Goal: Task Accomplishment & Management: Complete application form

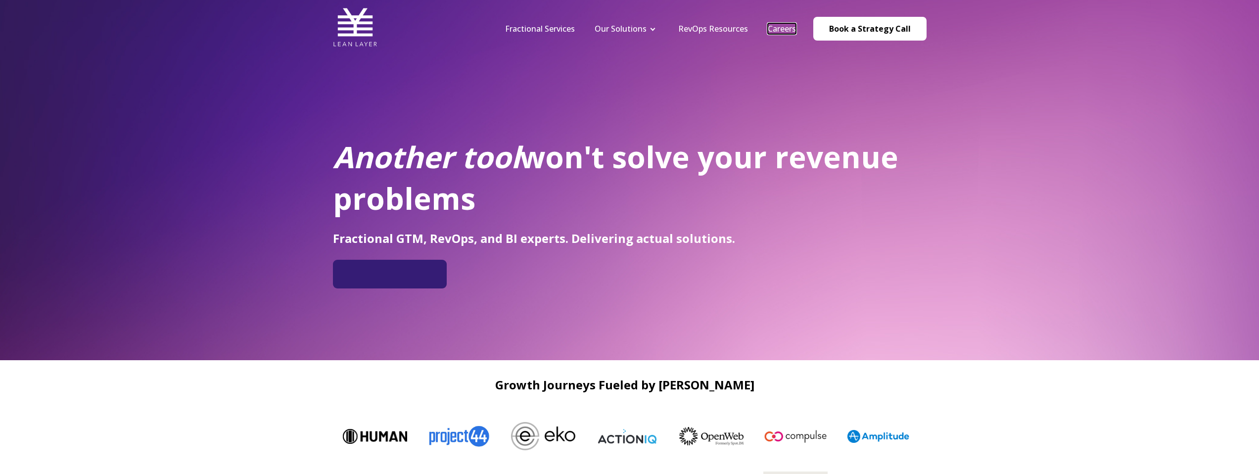
click at [781, 31] on link "Careers" at bounding box center [782, 28] width 28 height 11
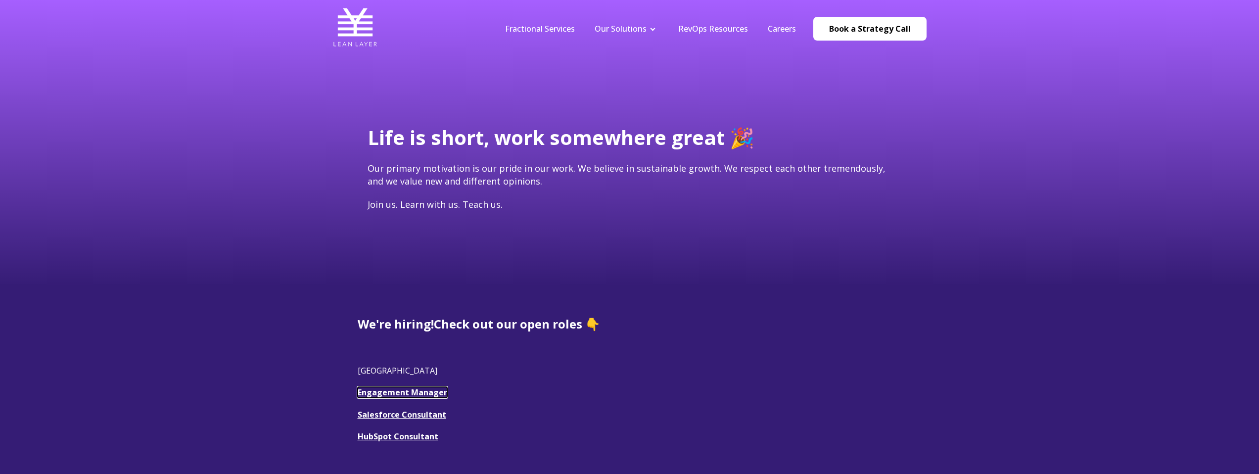
drag, startPoint x: 423, startPoint y: 393, endPoint x: 430, endPoint y: 393, distance: 7.4
click at [422, 393] on link "Engagement Manager" at bounding box center [403, 392] width 90 height 11
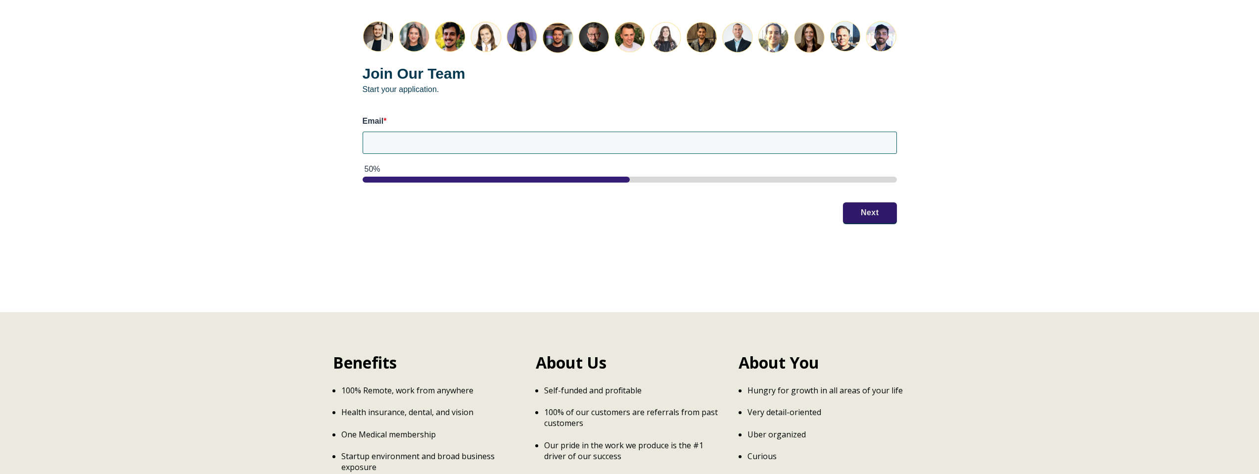
scroll to position [1290, 0]
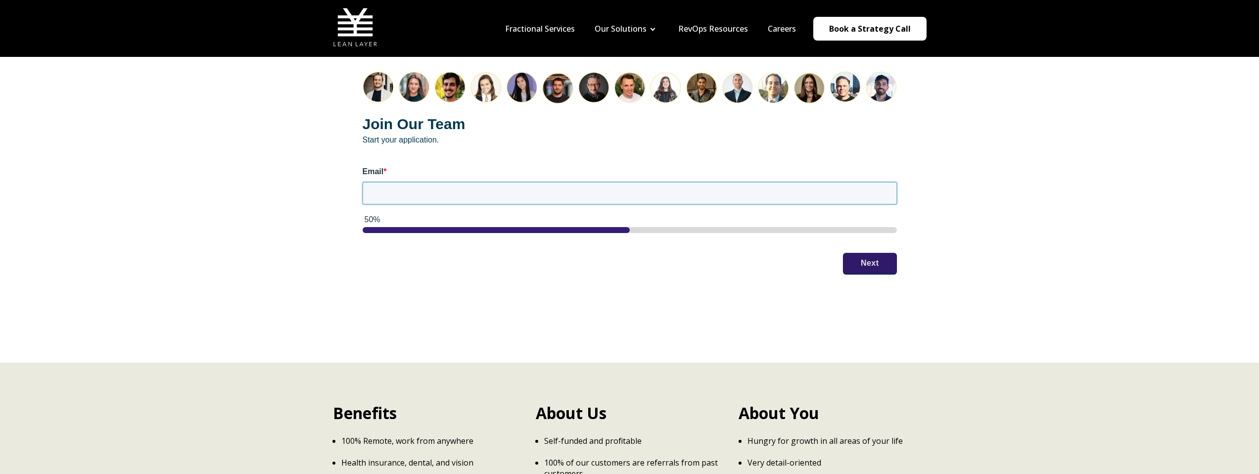
click at [530, 186] on input "Email *" at bounding box center [630, 193] width 534 height 22
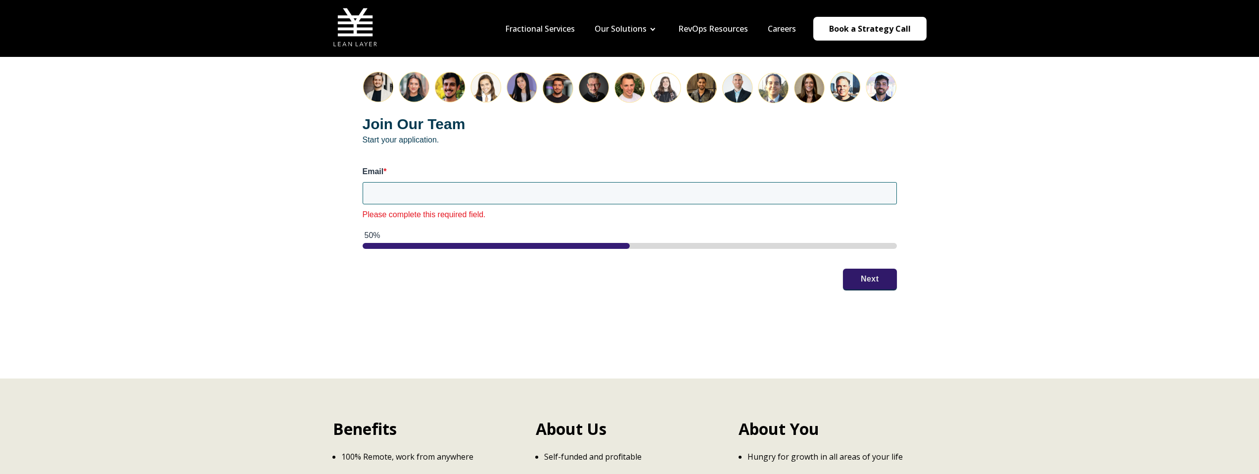
click at [853, 249] on div "Join Our Team Start your application. Email * Please complete this required fie…" at bounding box center [630, 180] width 574 height 258
click at [472, 186] on input "Email *" at bounding box center [630, 193] width 534 height 22
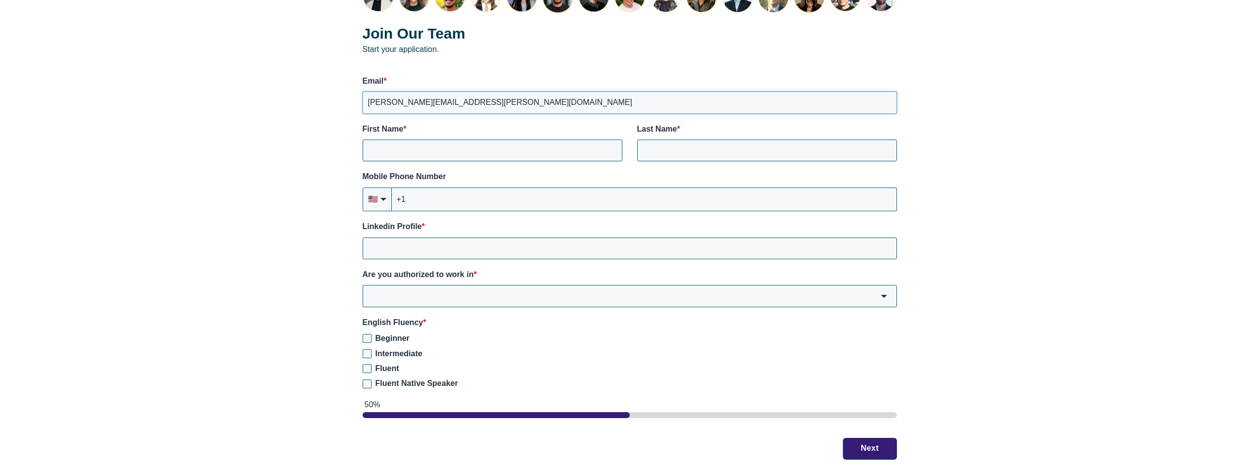
scroll to position [1383, 0]
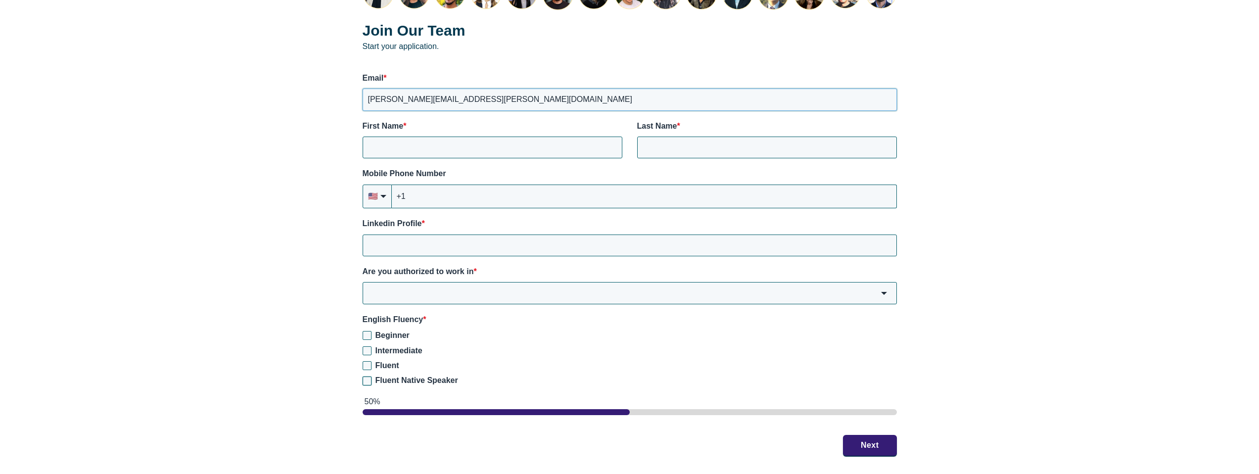
type input "[PERSON_NAME][EMAIL_ADDRESS][PERSON_NAME][DOMAIN_NAME]"
click at [368, 376] on input "Fluent Native Speaker" at bounding box center [367, 380] width 9 height 9
checkbox input "true"
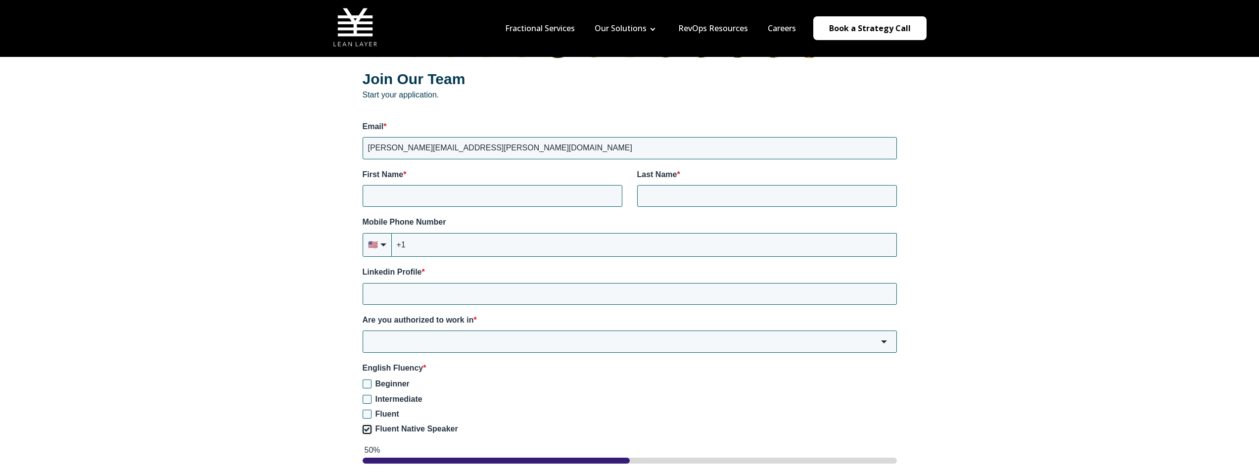
scroll to position [1290, 0]
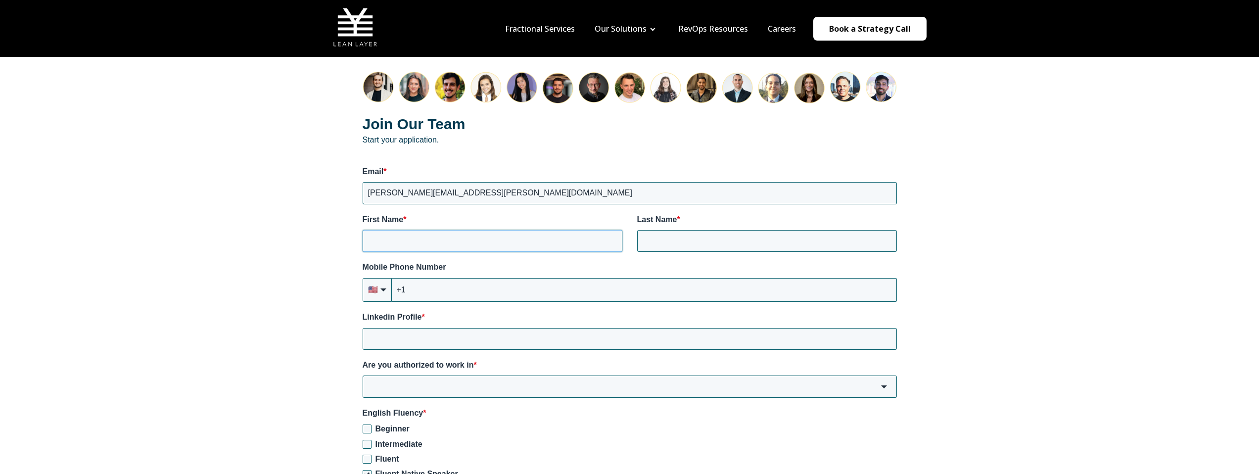
click at [525, 234] on input "First Name *" at bounding box center [493, 241] width 260 height 22
type input "[PERSON_NAME]"
click at [458, 283] on input "+1" at bounding box center [644, 290] width 505 height 24
type input "[PHONE_NUMBER]"
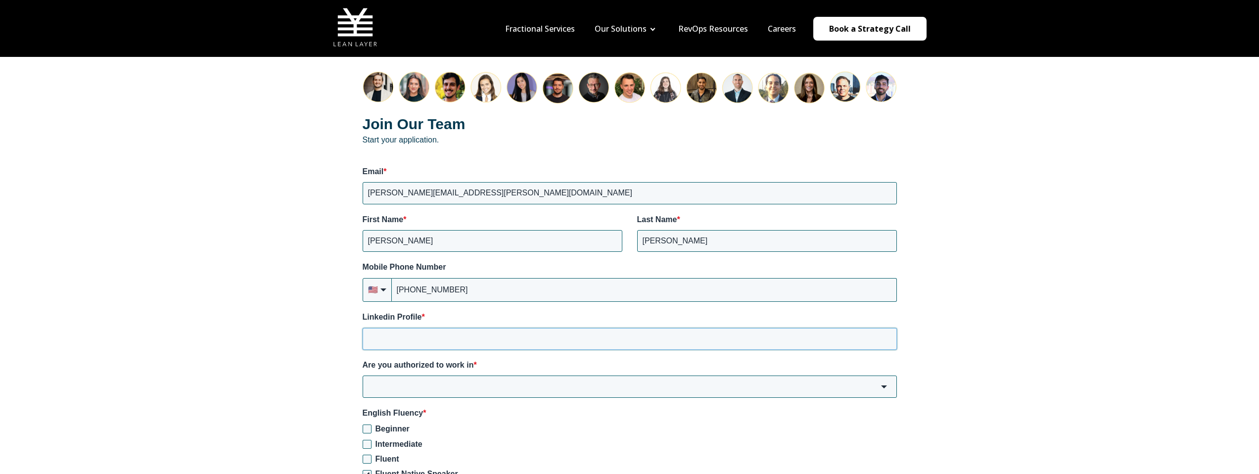
click at [433, 328] on input "Linkedin Profile *" at bounding box center [630, 339] width 534 height 22
paste input "[URL][DOMAIN_NAME]"
type input "[URL][DOMAIN_NAME]"
click at [434, 375] on input "Are you authorized to work in *" at bounding box center [630, 386] width 534 height 22
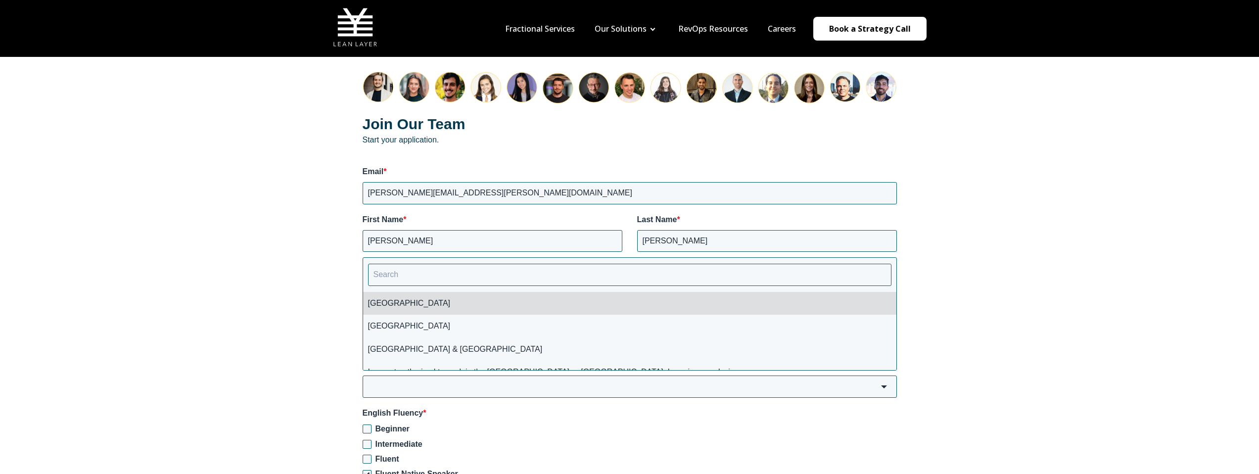
click at [409, 292] on li "[GEOGRAPHIC_DATA]" at bounding box center [629, 303] width 533 height 23
type input "[GEOGRAPHIC_DATA]"
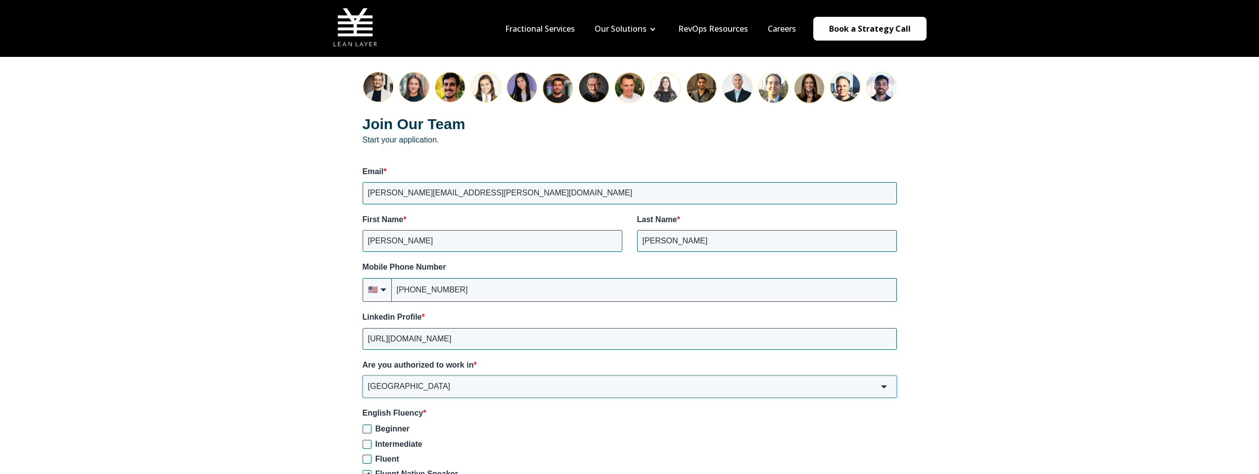
scroll to position [1457, 0]
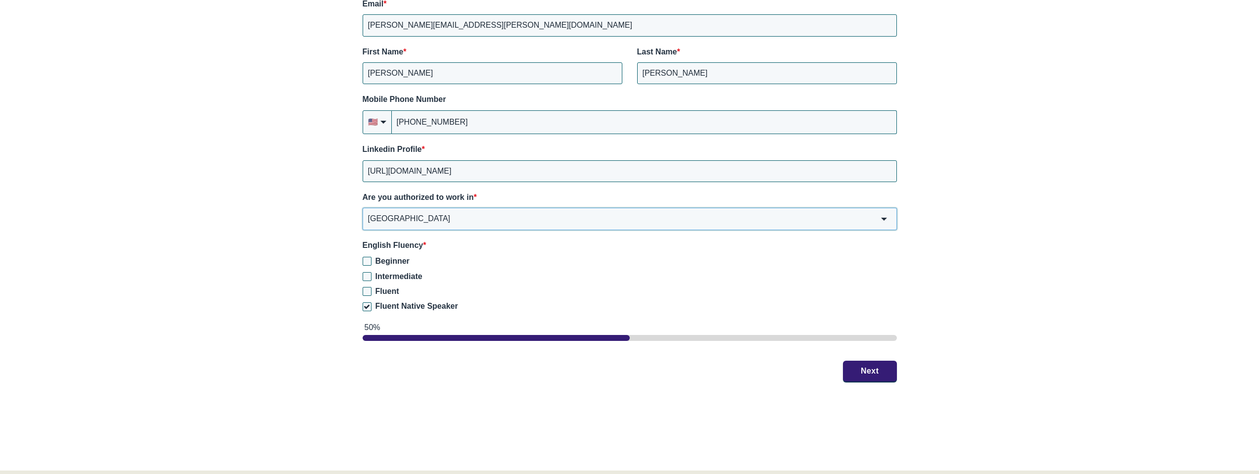
click at [428, 209] on input "[GEOGRAPHIC_DATA]" at bounding box center [630, 219] width 534 height 22
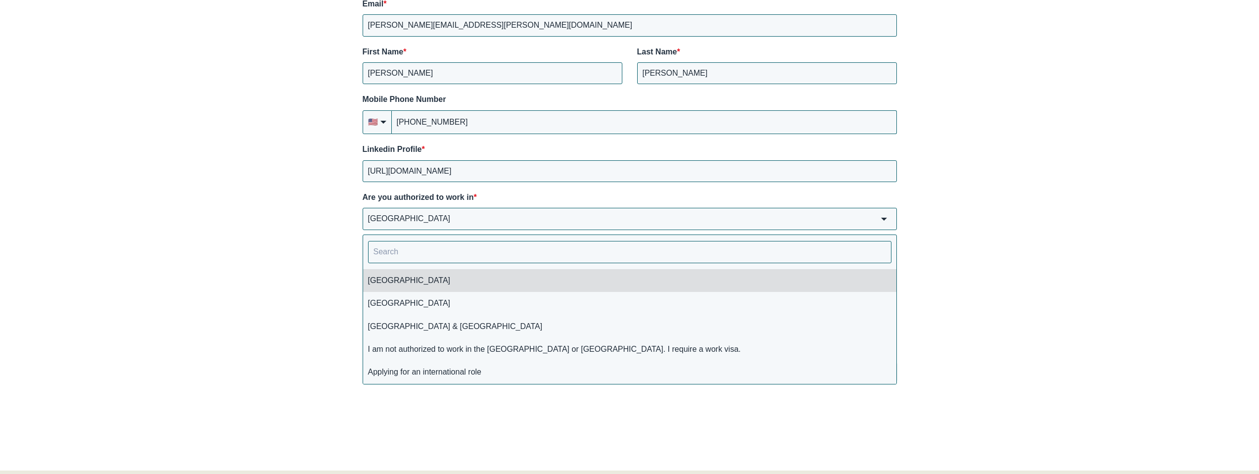
click at [406, 269] on li "[GEOGRAPHIC_DATA]" at bounding box center [629, 280] width 533 height 23
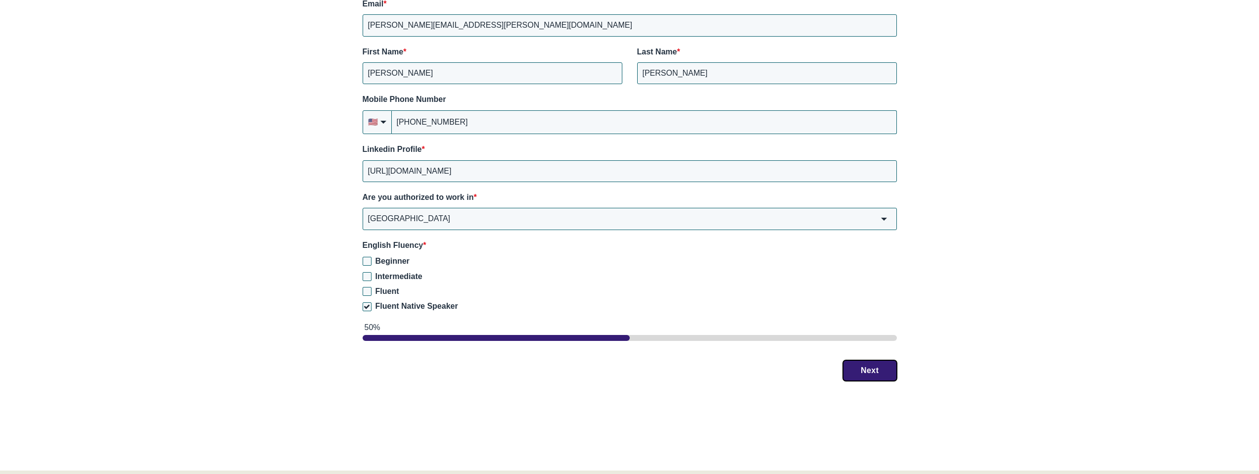
click at [879, 366] on button "Next" at bounding box center [870, 370] width 54 height 21
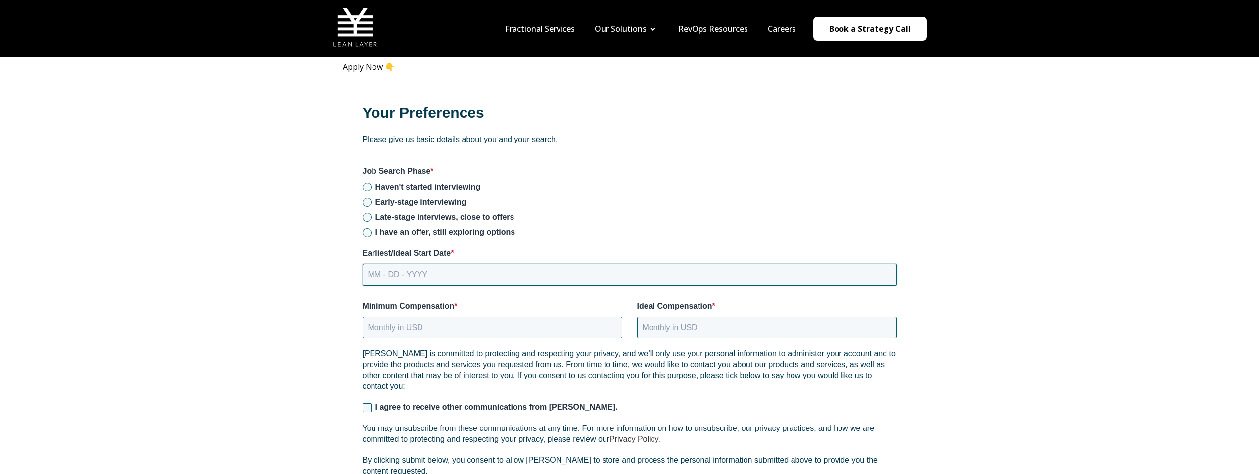
scroll to position [1257, 0]
click at [367, 215] on input "Late-stage interviews, close to offers" at bounding box center [367, 219] width 9 height 9
radio input "true"
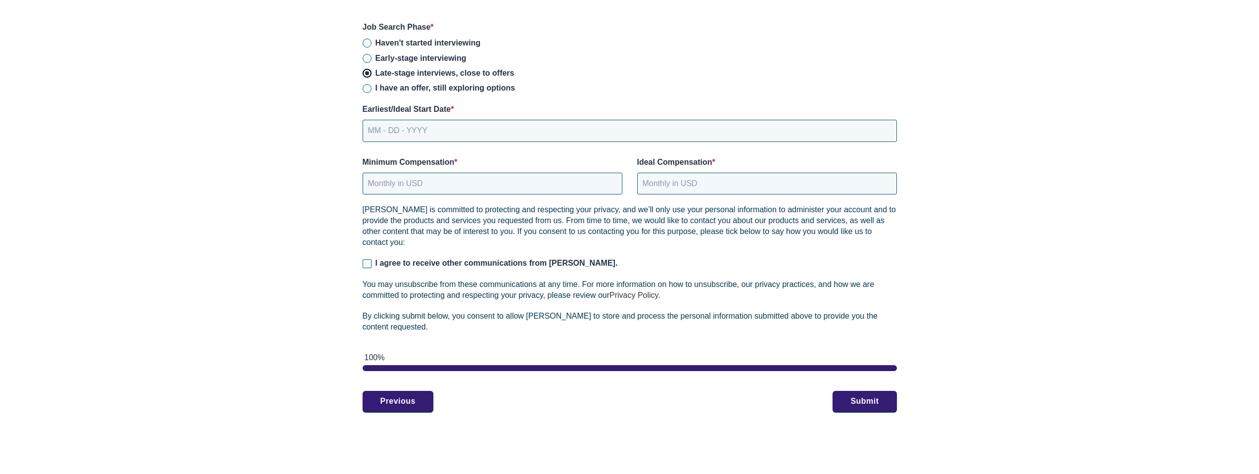
scroll to position [1400, 0]
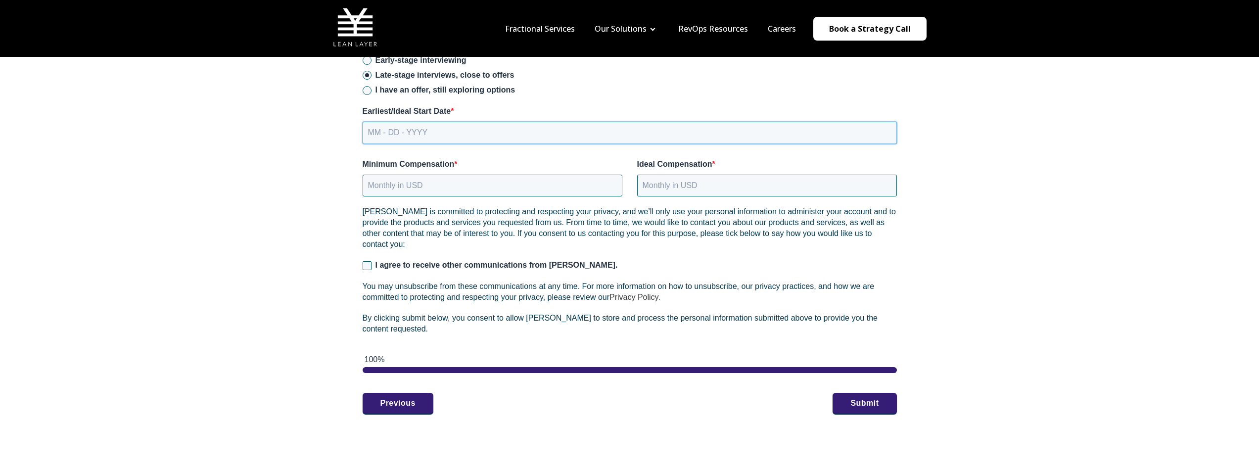
click at [400, 123] on input "MM - DD - YYYY" at bounding box center [630, 133] width 534 height 22
click at [440, 127] on input "MM - DD - YYYY" at bounding box center [630, 133] width 534 height 22
click at [426, 125] on input "MM - DD - YYYY" at bounding box center [630, 133] width 534 height 22
click at [416, 122] on input "MM - DD - YYYY" at bounding box center [630, 133] width 534 height 22
click at [407, 122] on input "MM - DD - YYYY" at bounding box center [630, 133] width 534 height 22
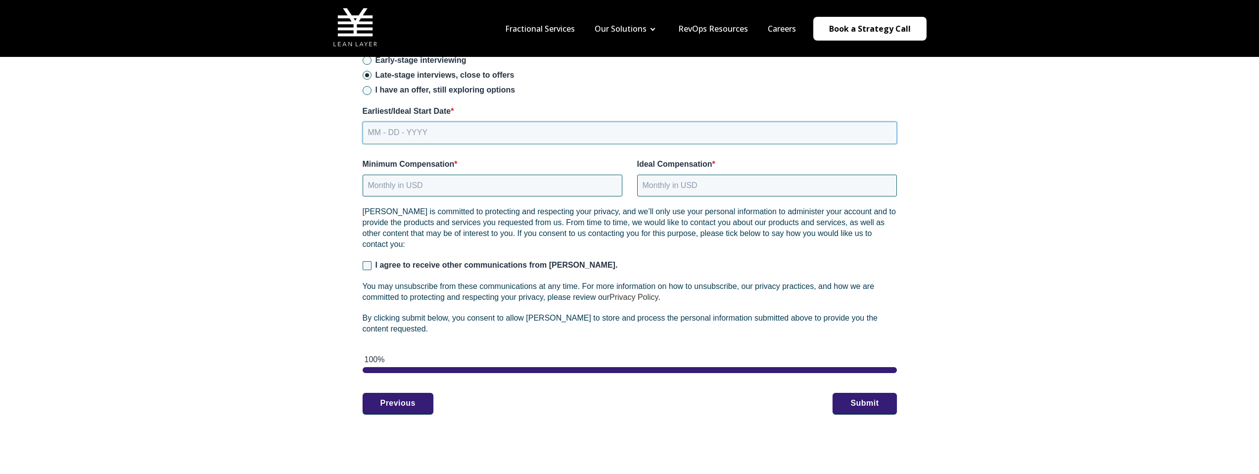
click at [400, 123] on input "MM - DD - YYYY" at bounding box center [630, 133] width 534 height 22
type input "[DATE]"
click at [665, 180] on input "Ideal Compensation *" at bounding box center [767, 186] width 260 height 22
click at [509, 179] on input "Minimum Compensation *" at bounding box center [493, 186] width 260 height 22
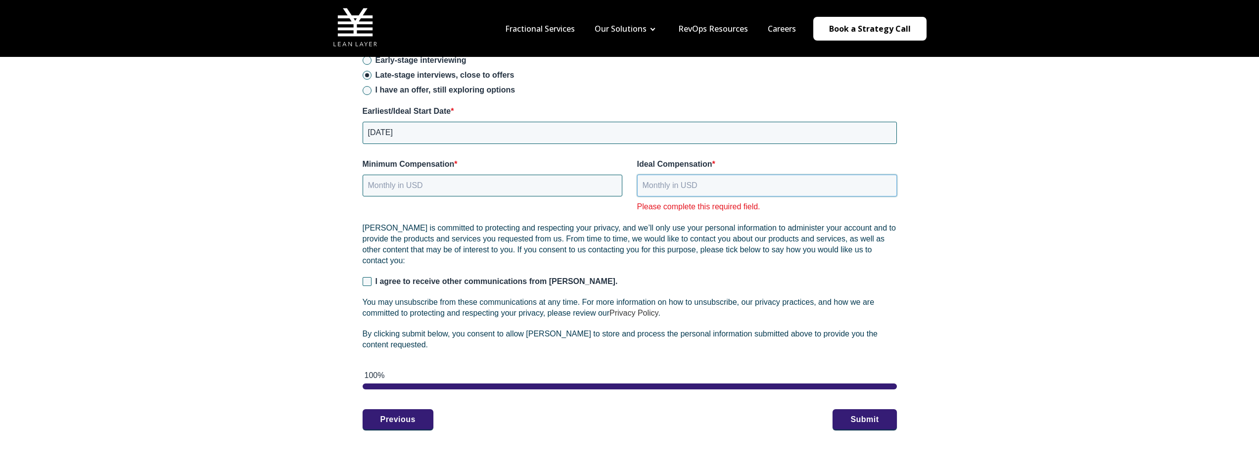
click at [669, 180] on input "Ideal Compensation *" at bounding box center [767, 186] width 260 height 22
click at [555, 178] on input "Minimum Compensation *" at bounding box center [493, 186] width 260 height 22
type input "135000"
click at [686, 176] on input "Ideal Compensation *" at bounding box center [767, 186] width 260 height 22
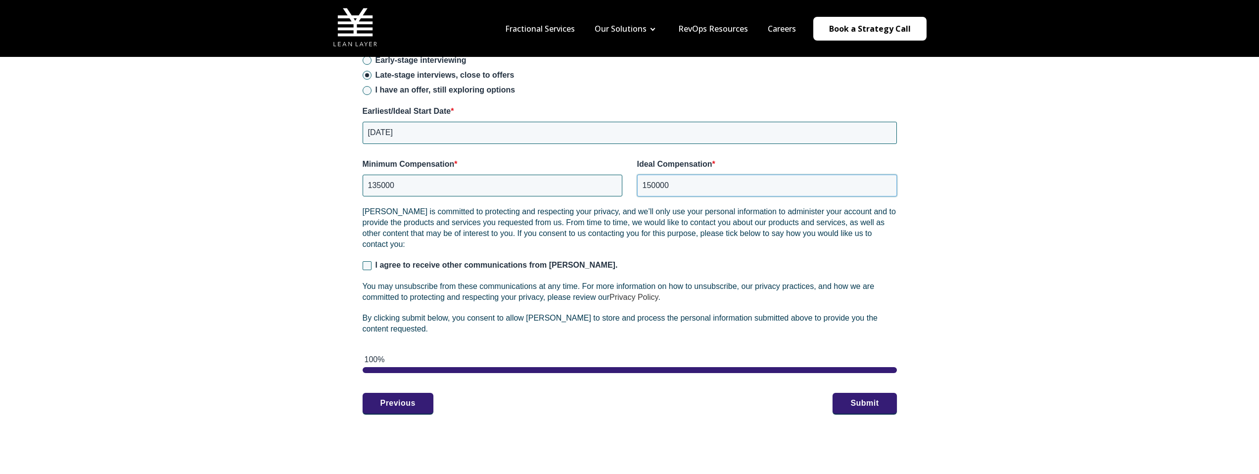
type input "150000"
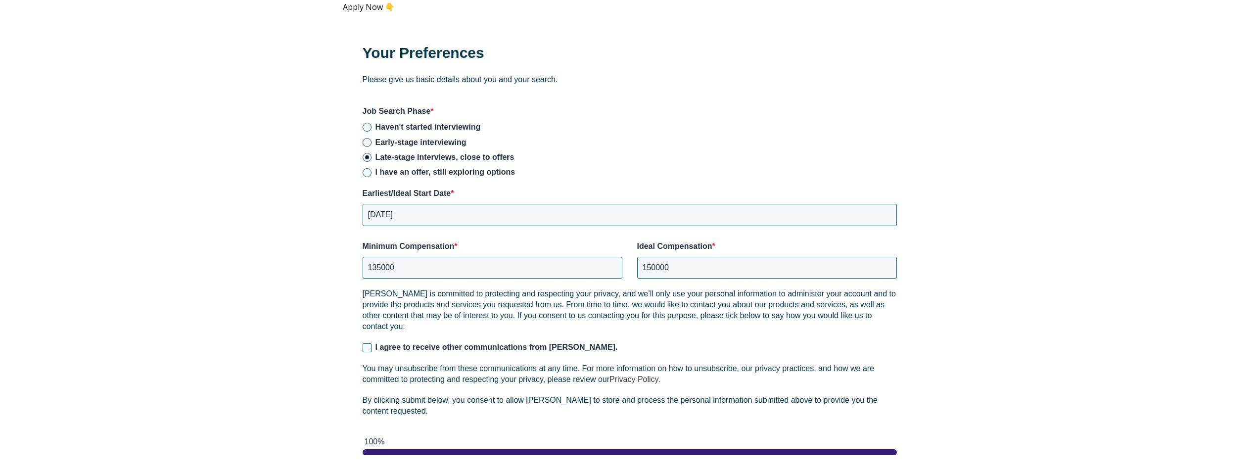
scroll to position [1335, 0]
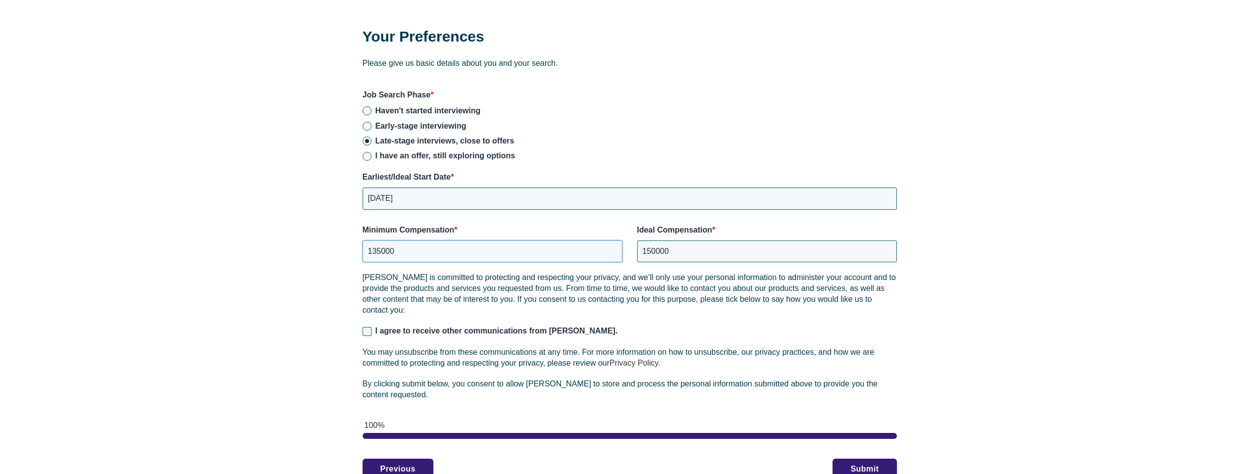
click at [378, 242] on input "135000" at bounding box center [493, 251] width 260 height 22
type input "135000"
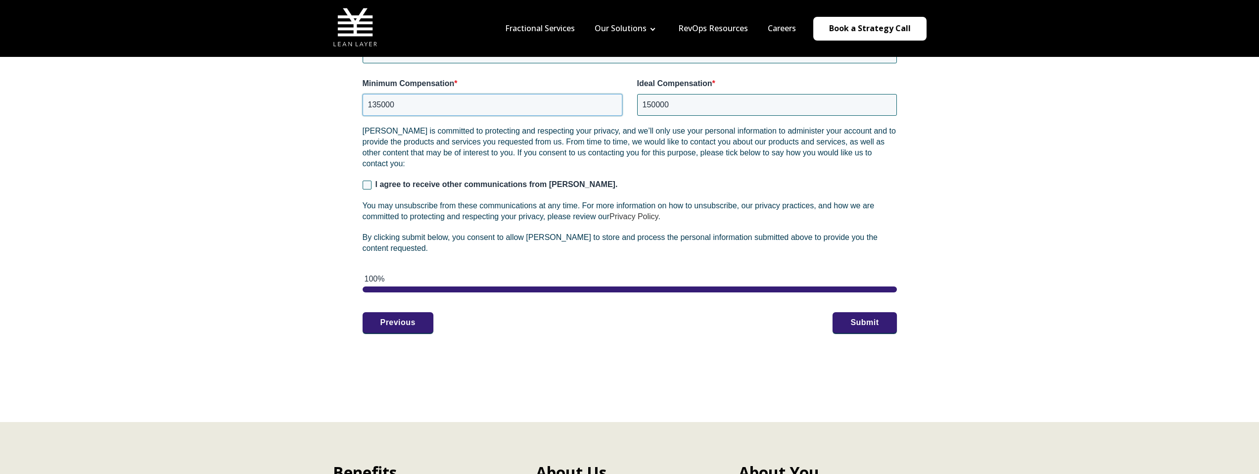
scroll to position [1474, 0]
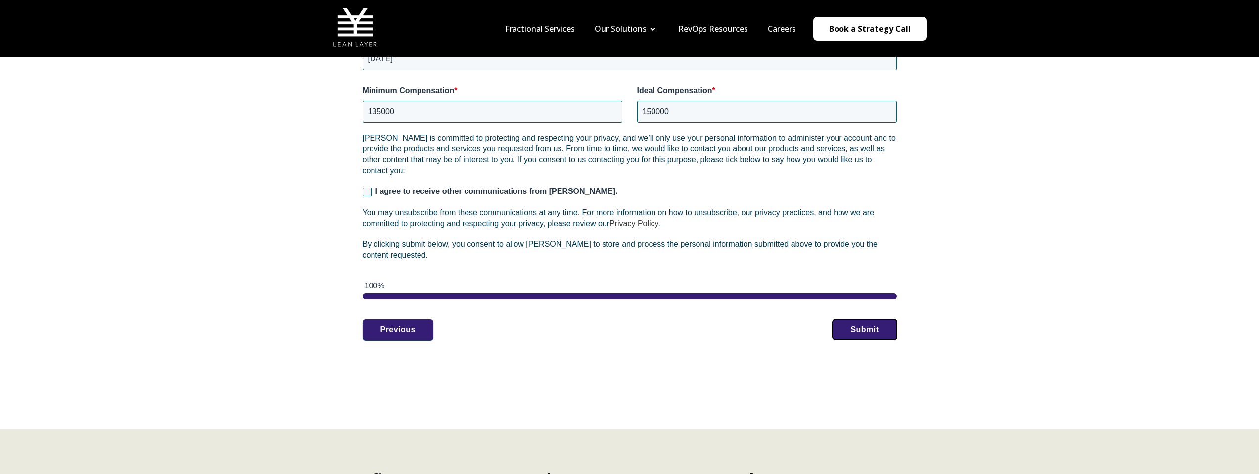
drag, startPoint x: 863, startPoint y: 314, endPoint x: 667, endPoint y: 329, distance: 196.5
click at [668, 329] on div "Your Preferences Please give us basic details about you and your search. Job Se…" at bounding box center [630, 113] width 574 height 493
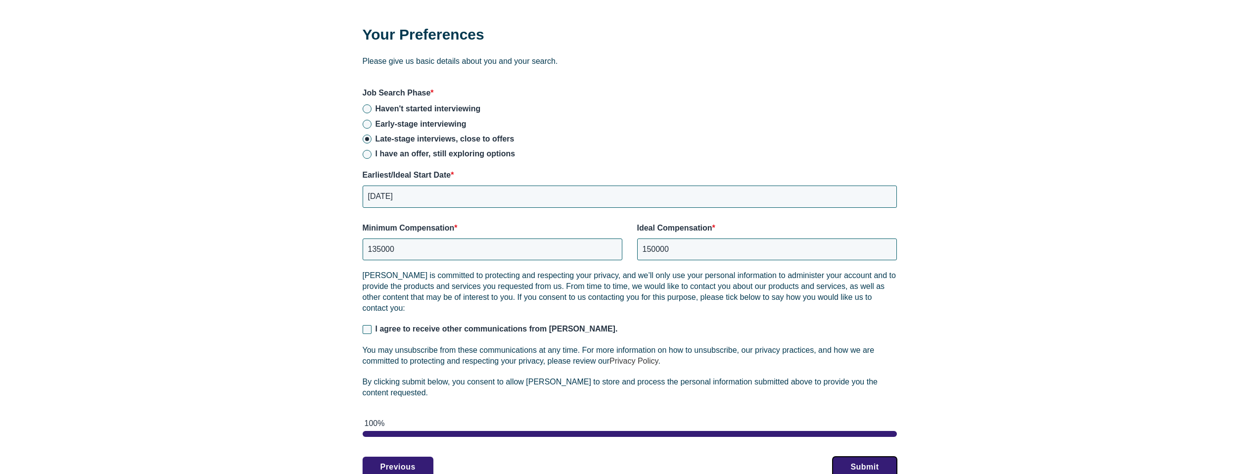
scroll to position [1338, 0]
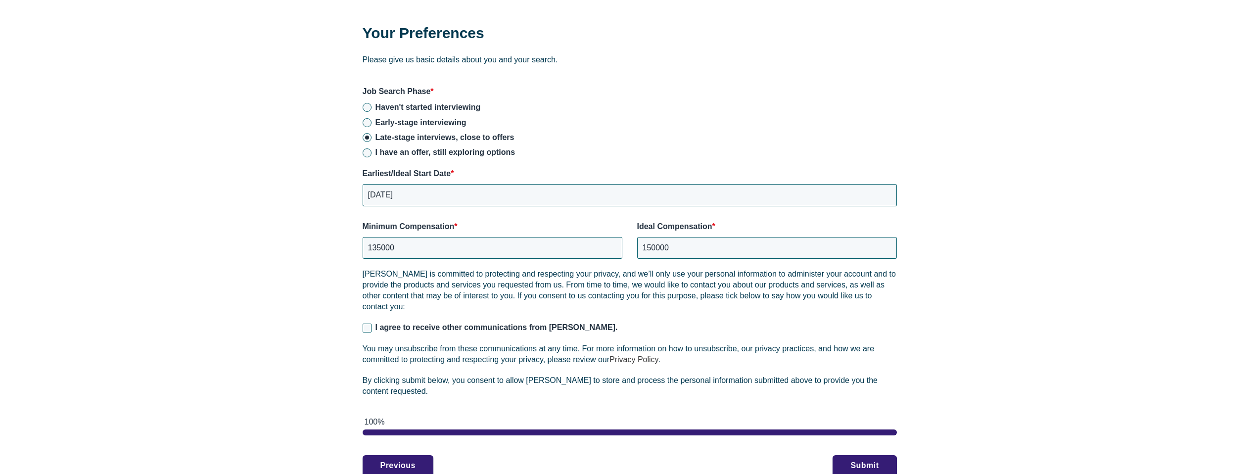
drag, startPoint x: 857, startPoint y: 450, endPoint x: 972, endPoint y: 348, distance: 154.2
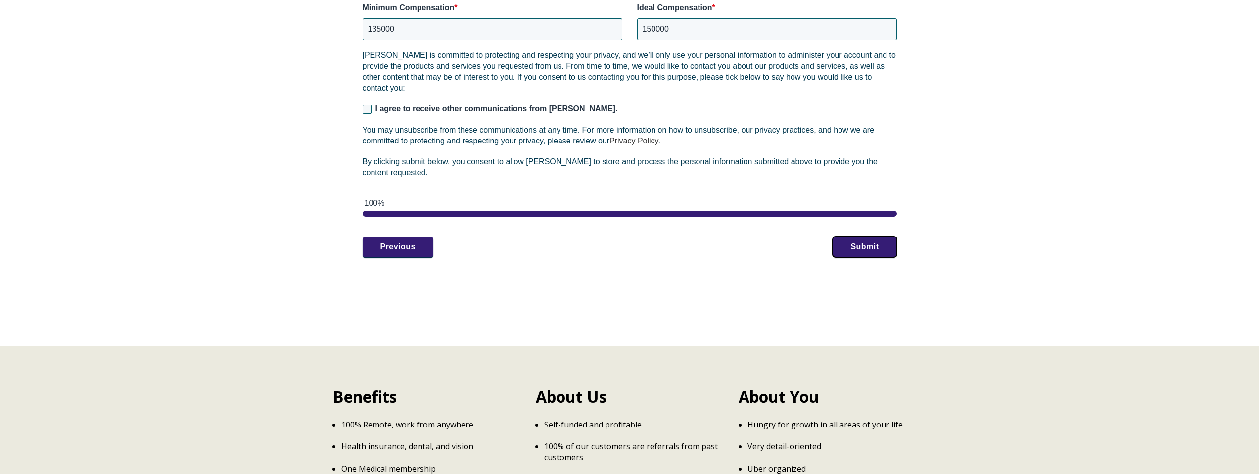
scroll to position [1628, 0]
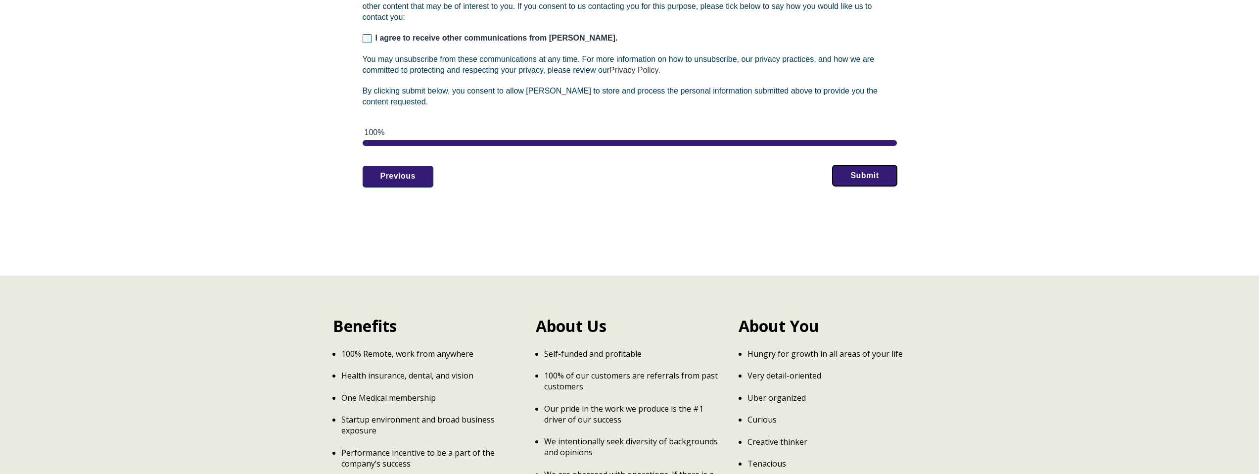
click at [868, 165] on button "Submit" at bounding box center [865, 175] width 64 height 21
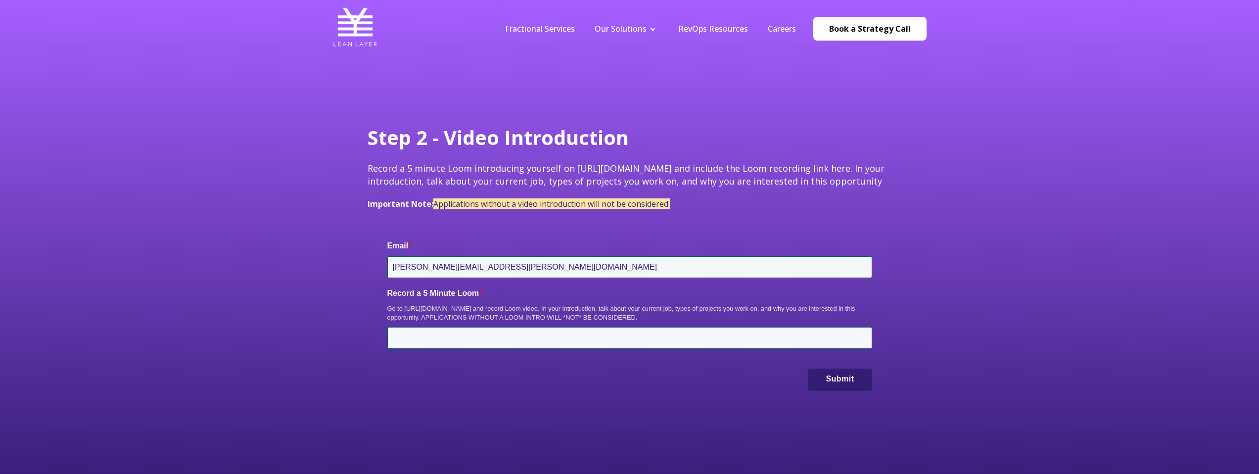
type input "juan.perez@salesoperations.io"
click at [917, 250] on div "Step 2 - Video Introduction Record a 5 minute Loom introducing yourself on http…" at bounding box center [629, 248] width 1259 height 496
click at [961, 202] on div "Step 2 - Video Introduction Record a 5 minute Loom introducing yourself on http…" at bounding box center [629, 248] width 1259 height 496
click at [539, 337] on input "Record a 5 Minute Loom *" at bounding box center [629, 338] width 485 height 22
click at [1039, 259] on div "Step 2 - Video Introduction Record a 5 minute Loom introducing yourself on http…" at bounding box center [629, 248] width 1259 height 496
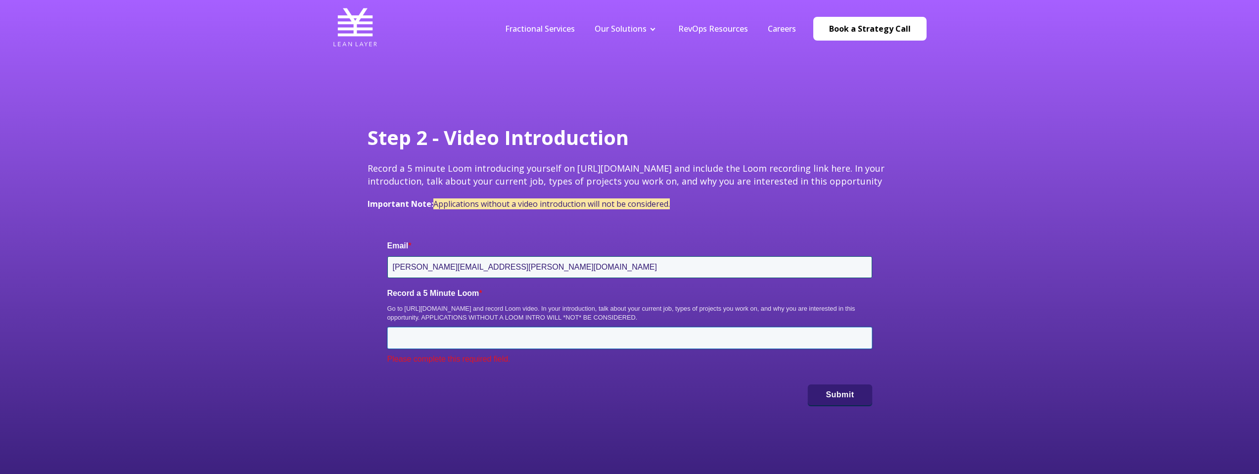
click at [496, 333] on input "Record a 5 Minute Loom *" at bounding box center [629, 338] width 485 height 22
